Goal: Check status: Check status

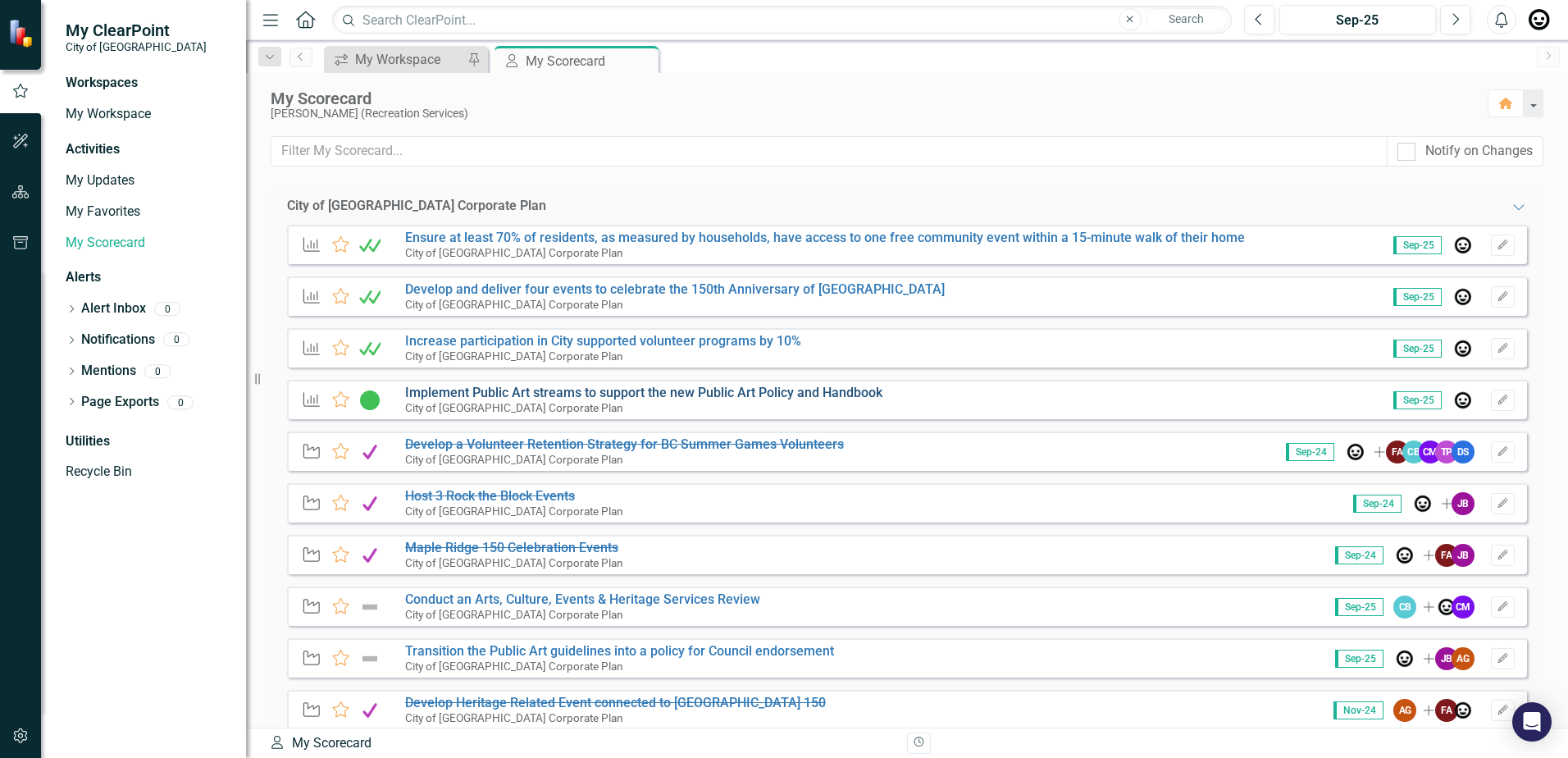
click at [655, 392] on link "Implement Public Art streams to support the new Public Art Policy and Handbook" at bounding box center [644, 393] width 478 height 16
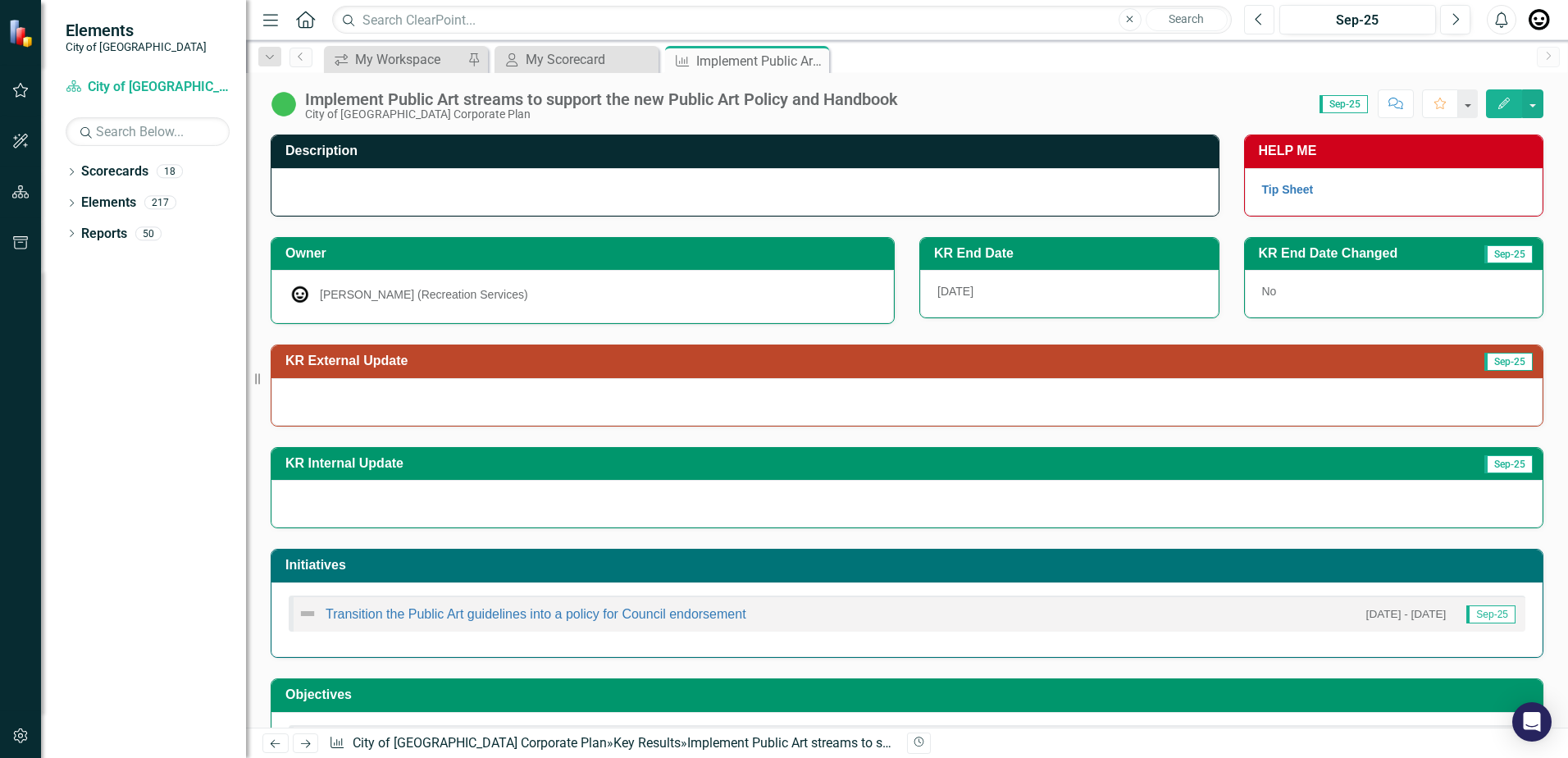
click at [1272, 20] on button "Previous" at bounding box center [1259, 19] width 30 height 29
click at [1259, 22] on icon "button" at bounding box center [1257, 19] width 6 height 11
click at [1266, 24] on button "Previous" at bounding box center [1259, 19] width 30 height 29
click at [1263, 21] on icon "Previous" at bounding box center [1259, 19] width 9 height 15
click at [1456, 17] on icon "Next" at bounding box center [1456, 19] width 9 height 15
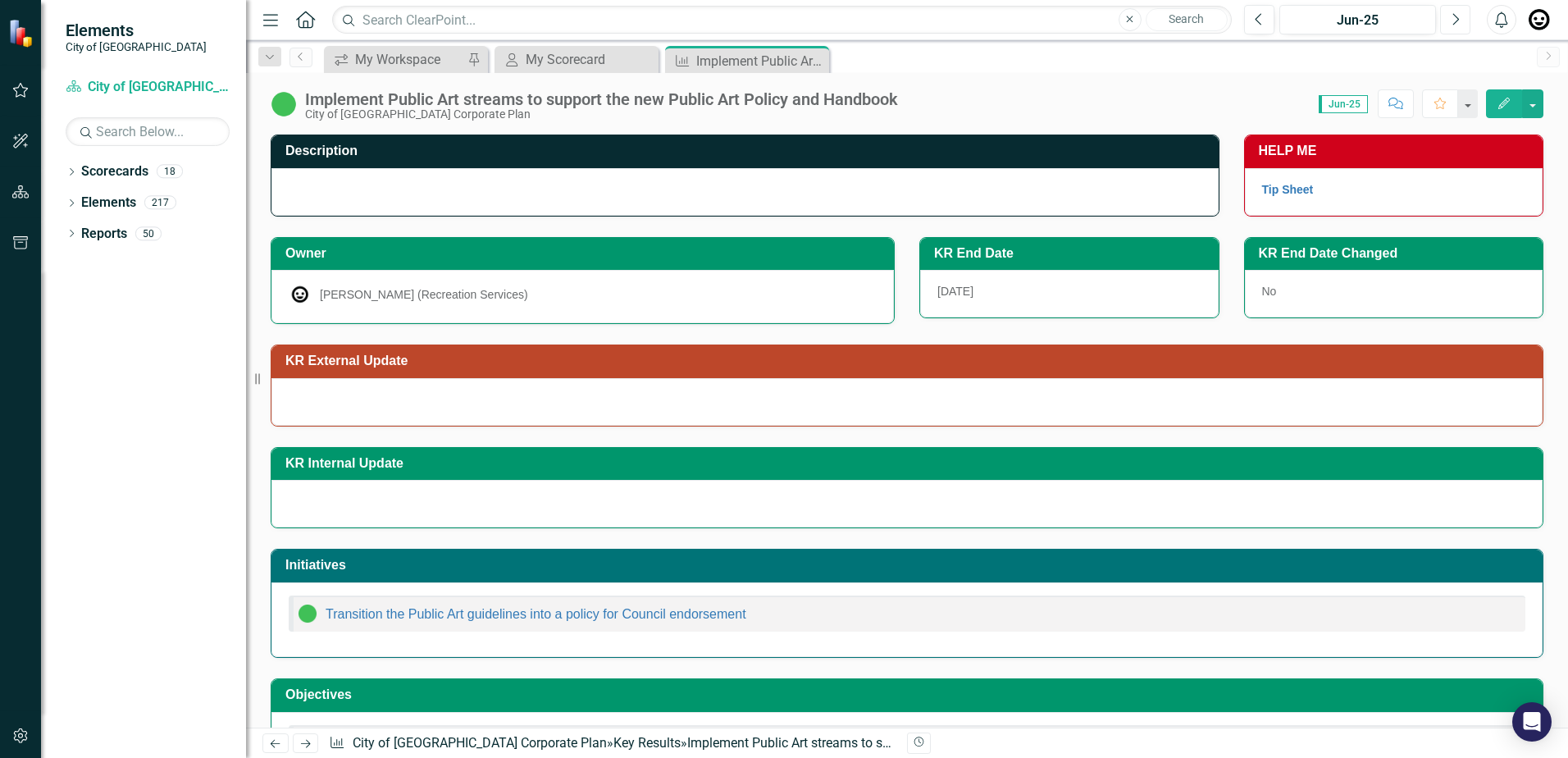
click at [1456, 17] on icon "Next" at bounding box center [1456, 19] width 9 height 15
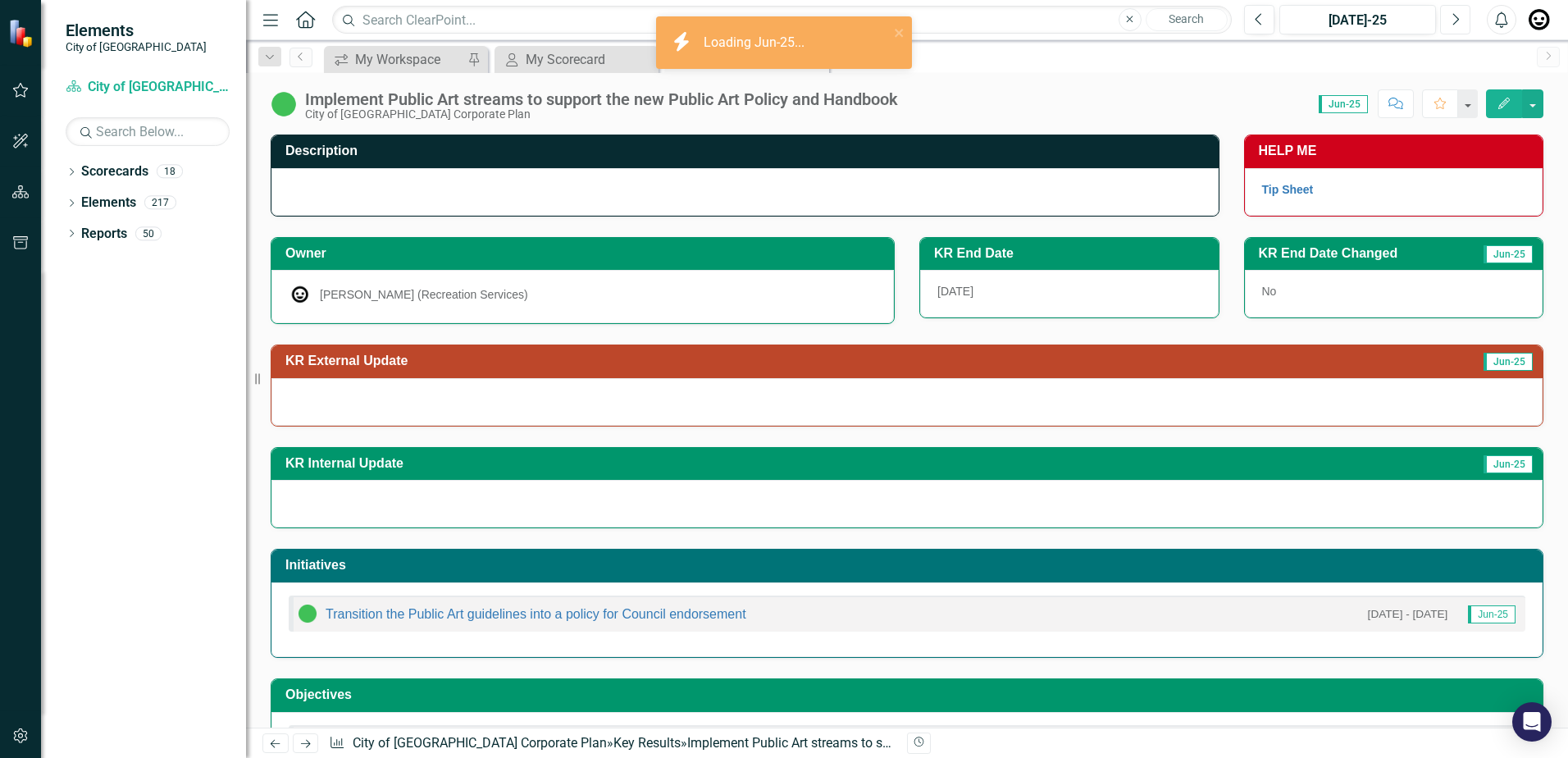
click at [1456, 17] on icon "Next" at bounding box center [1456, 19] width 9 height 15
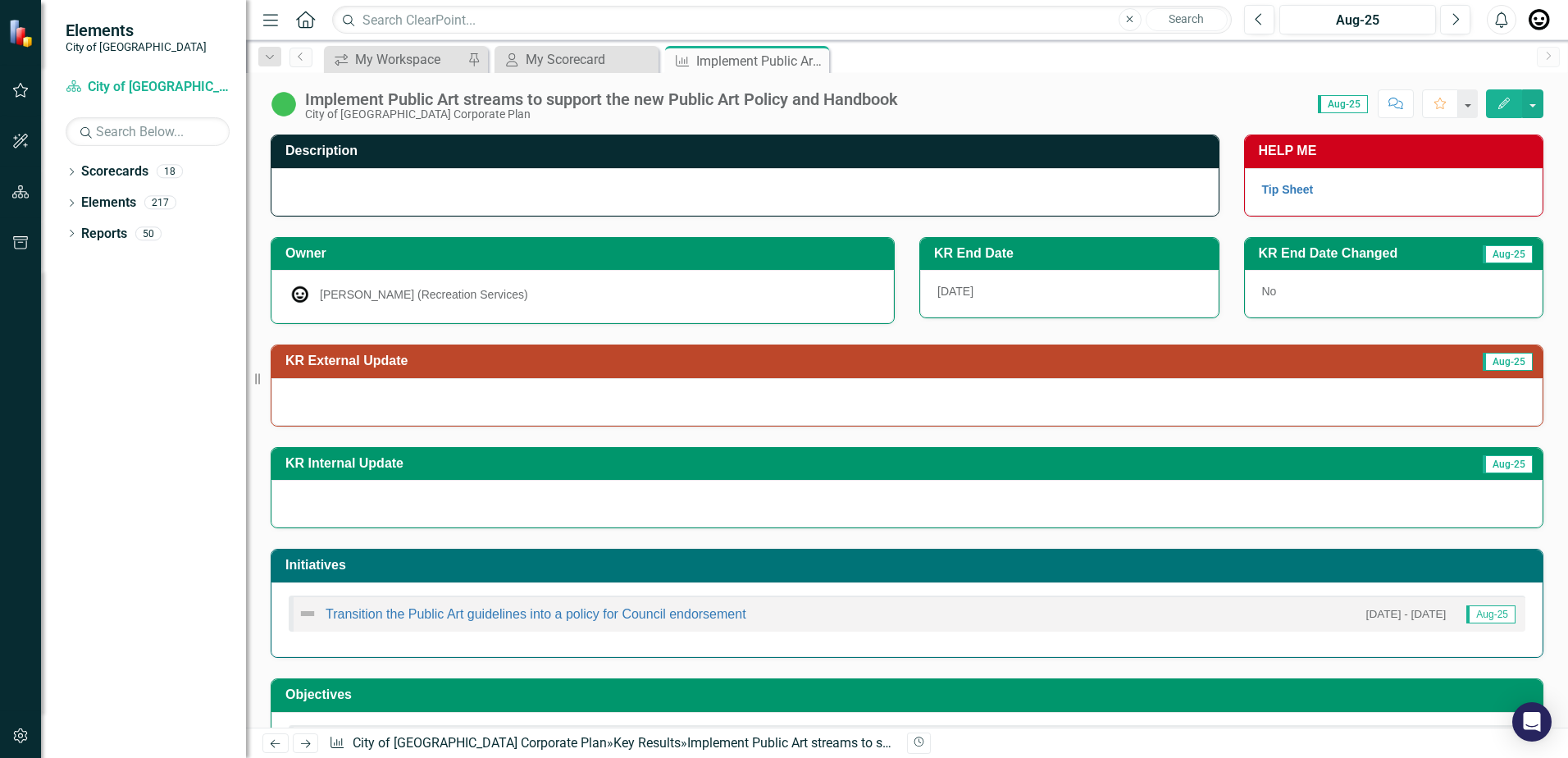
click at [354, 202] on div at bounding box center [745, 192] width 948 height 48
